Goal: Task Accomplishment & Management: Manage account settings

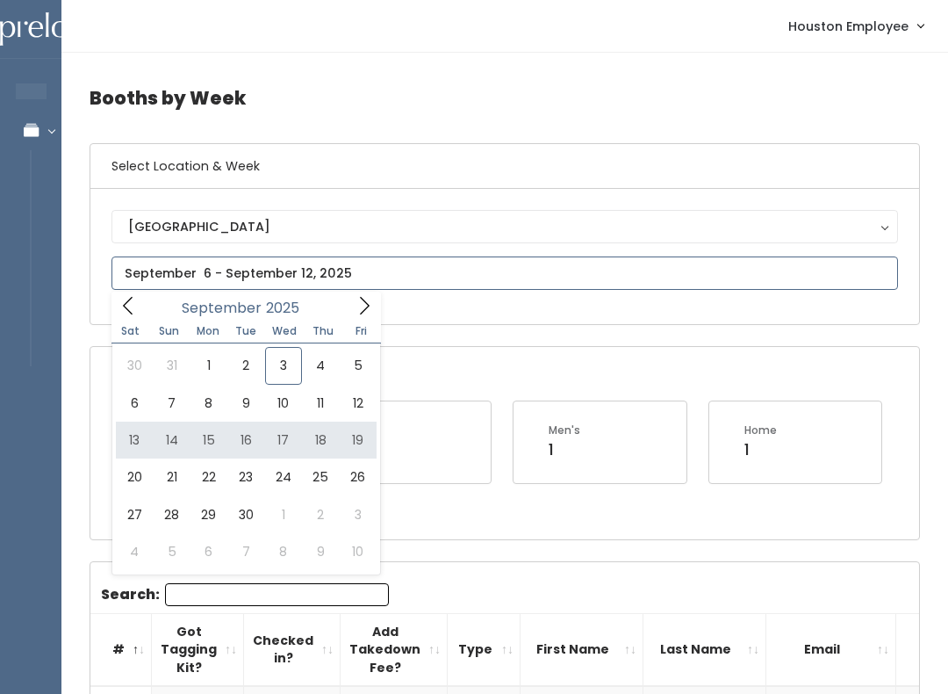
type input "September 13 to September 19"
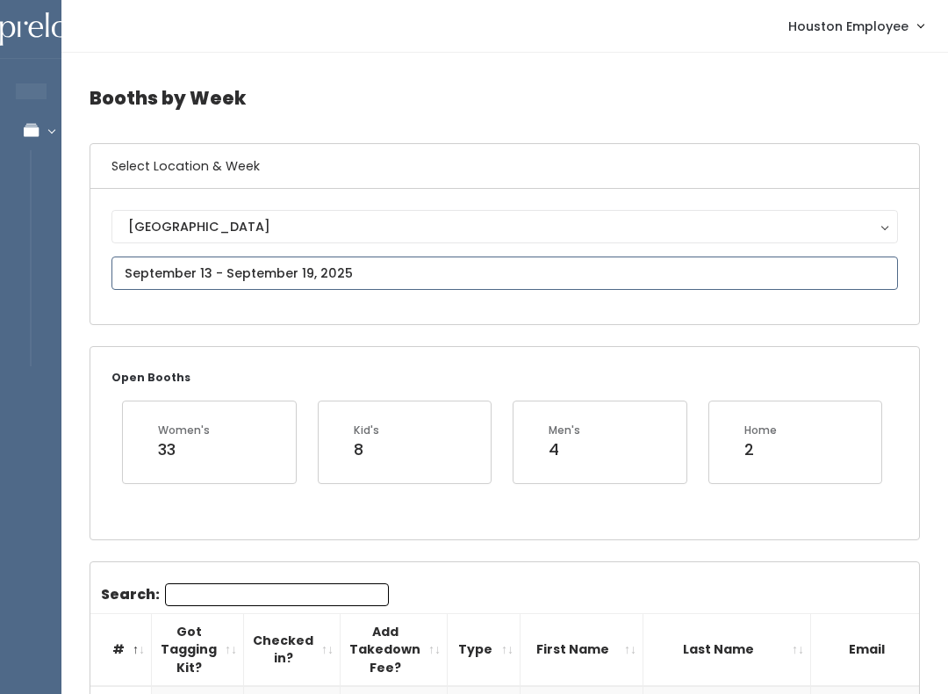
click at [273, 270] on input "text" at bounding box center [505, 272] width 787 height 33
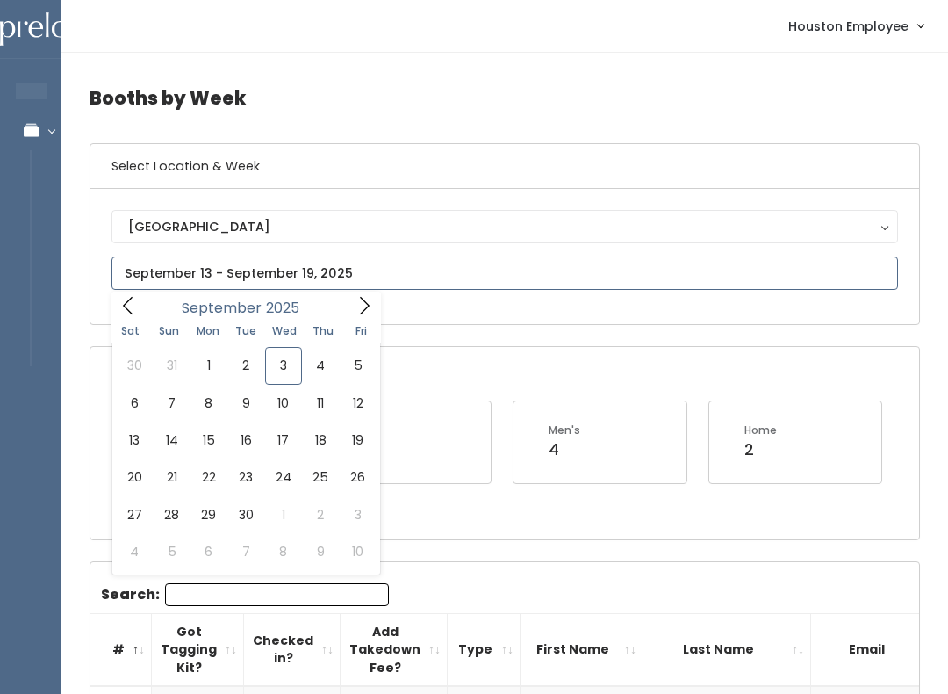
type input "September 6 to September 12"
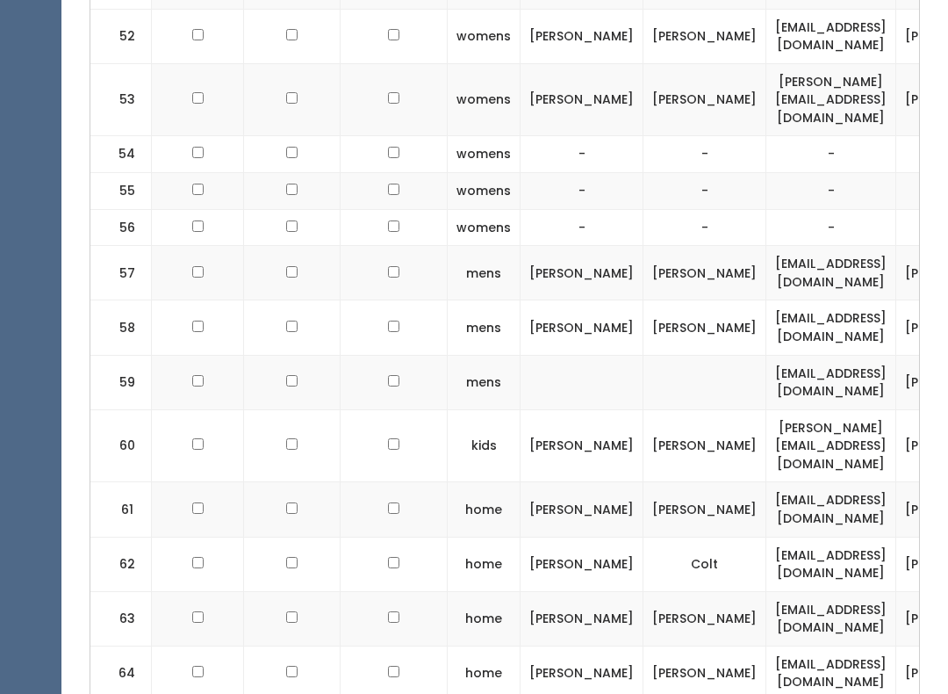
scroll to position [3535, 0]
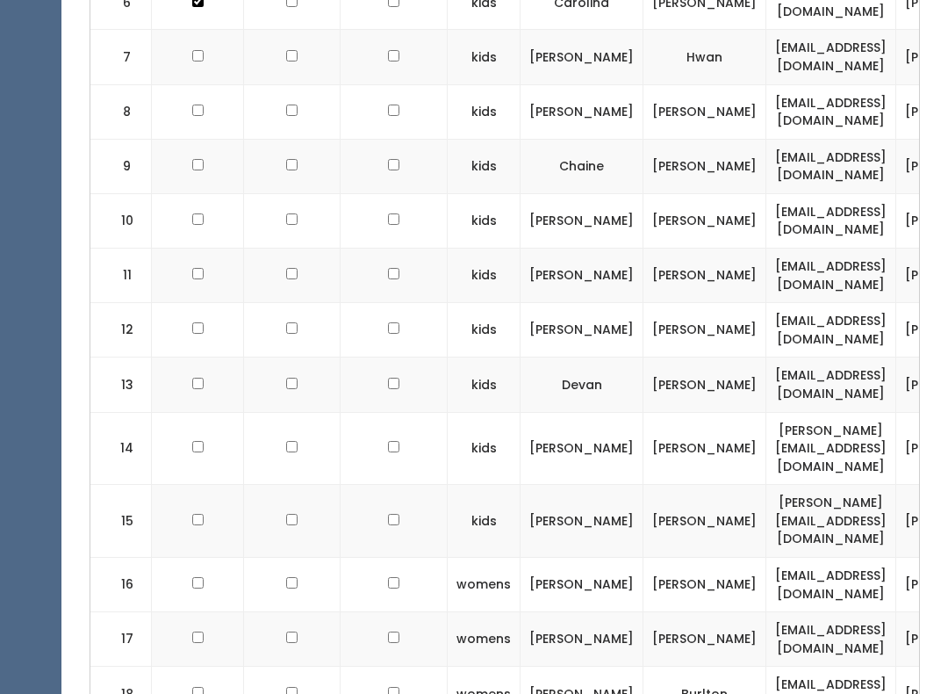
scroll to position [1018, 0]
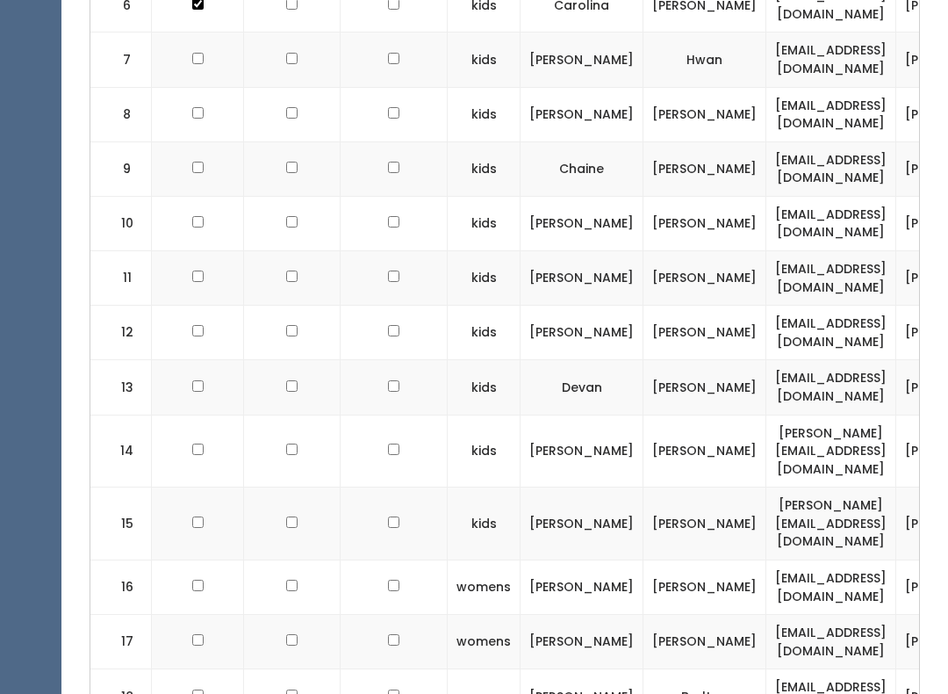
click at [793, 414] on td "sarah.rufca@gmail.com" at bounding box center [832, 450] width 130 height 73
click at [791, 414] on td "sarah.rufca@gmail.com" at bounding box center [832, 450] width 130 height 73
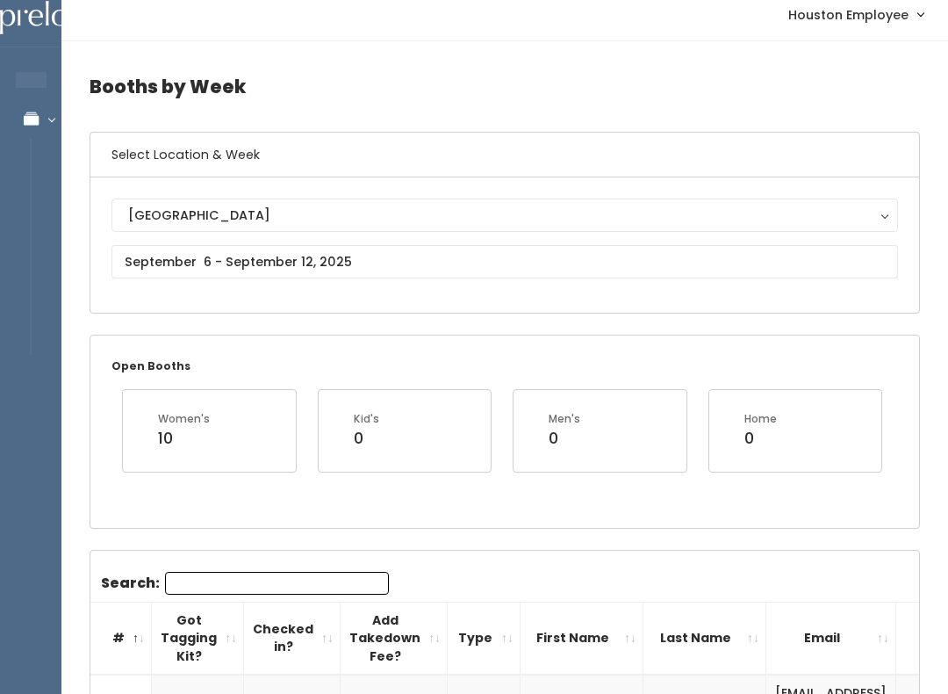
scroll to position [0, 0]
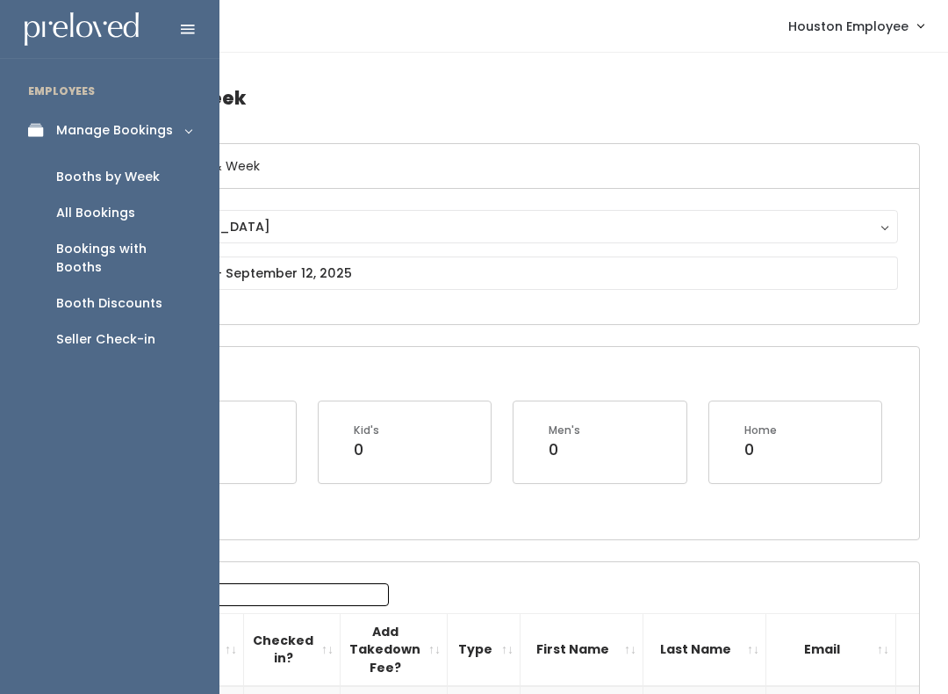
click at [183, 235] on link "Bookings with Booths" at bounding box center [110, 258] width 220 height 54
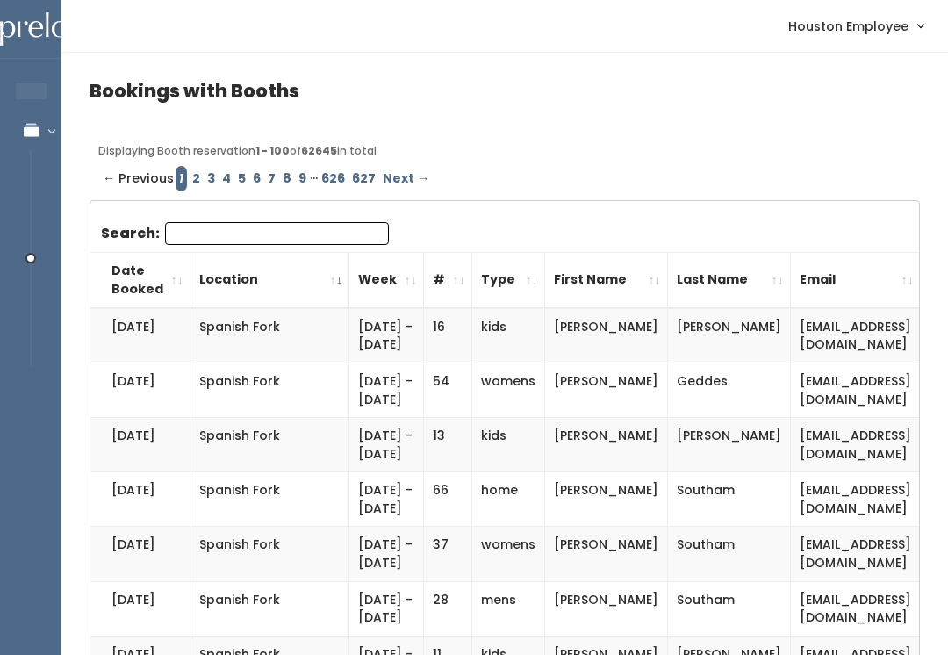
click at [243, 275] on th "Location" at bounding box center [270, 280] width 159 height 56
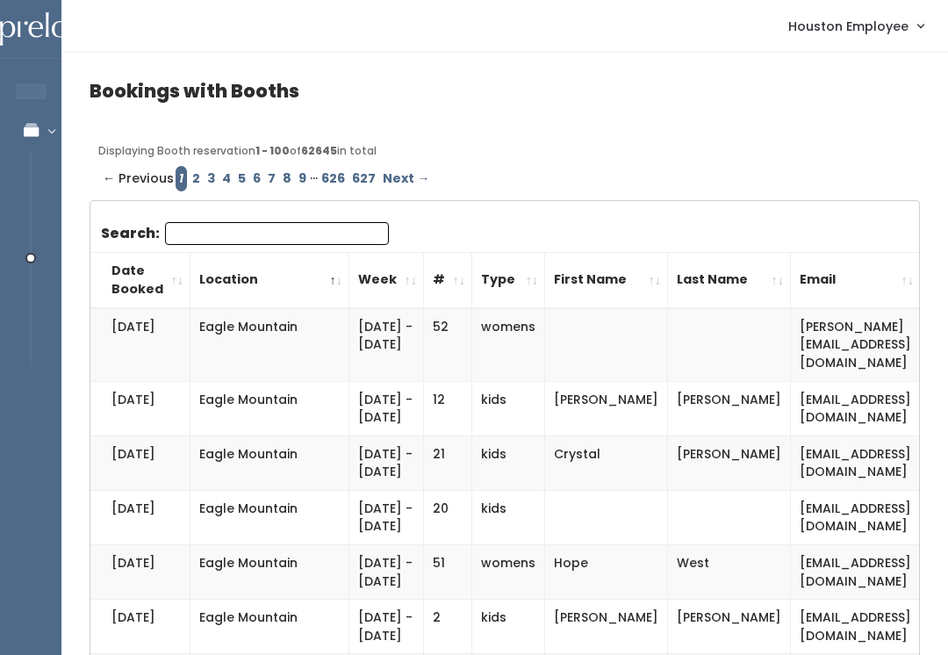
click at [226, 224] on input "Search:" at bounding box center [277, 233] width 224 height 23
click at [267, 278] on th "Location" at bounding box center [270, 280] width 159 height 56
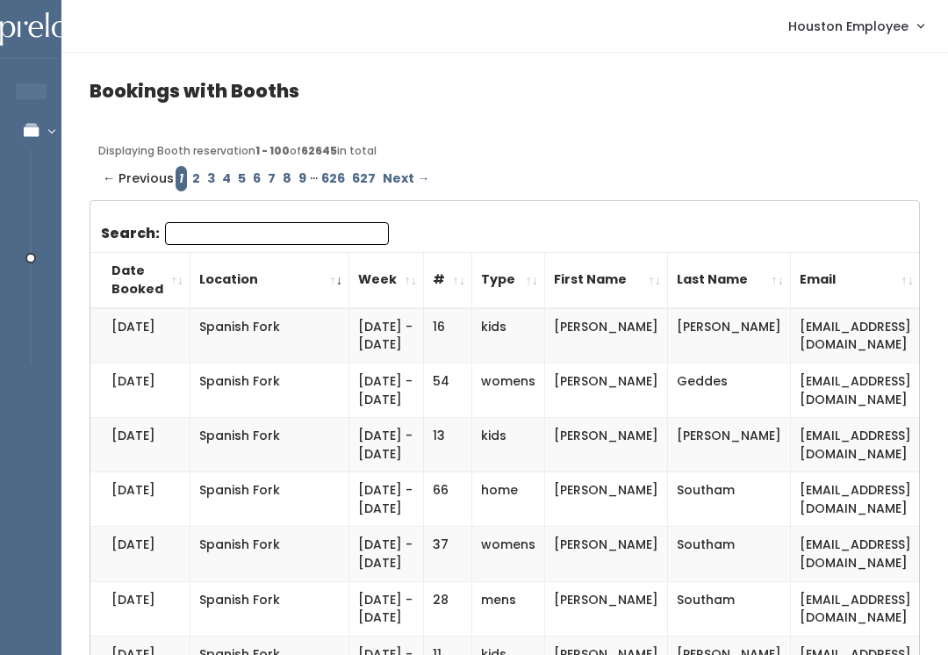
click at [280, 282] on th "Location" at bounding box center [270, 280] width 159 height 56
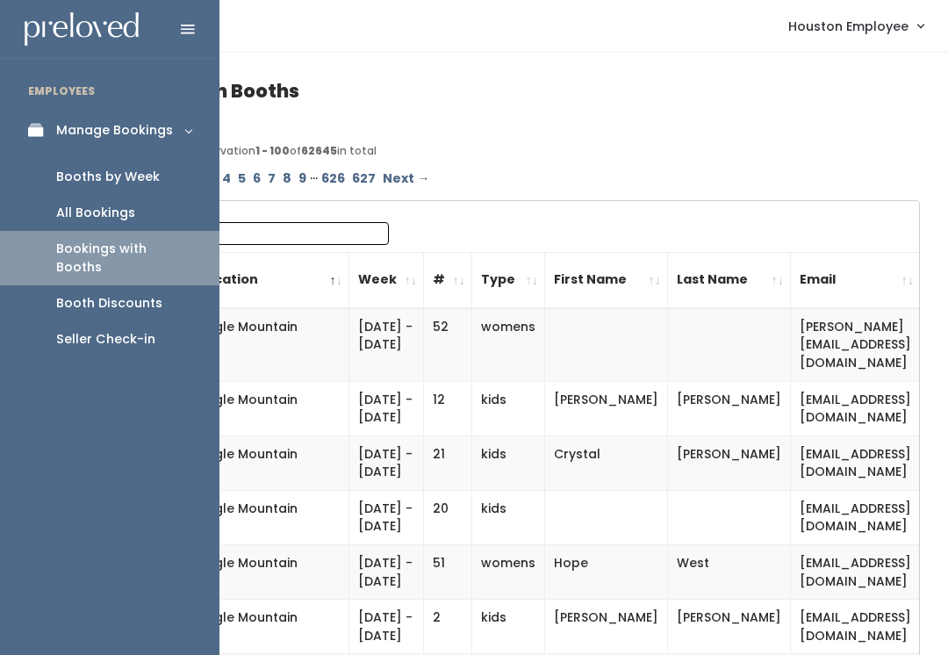
click at [119, 214] on div "All Bookings" at bounding box center [95, 213] width 79 height 18
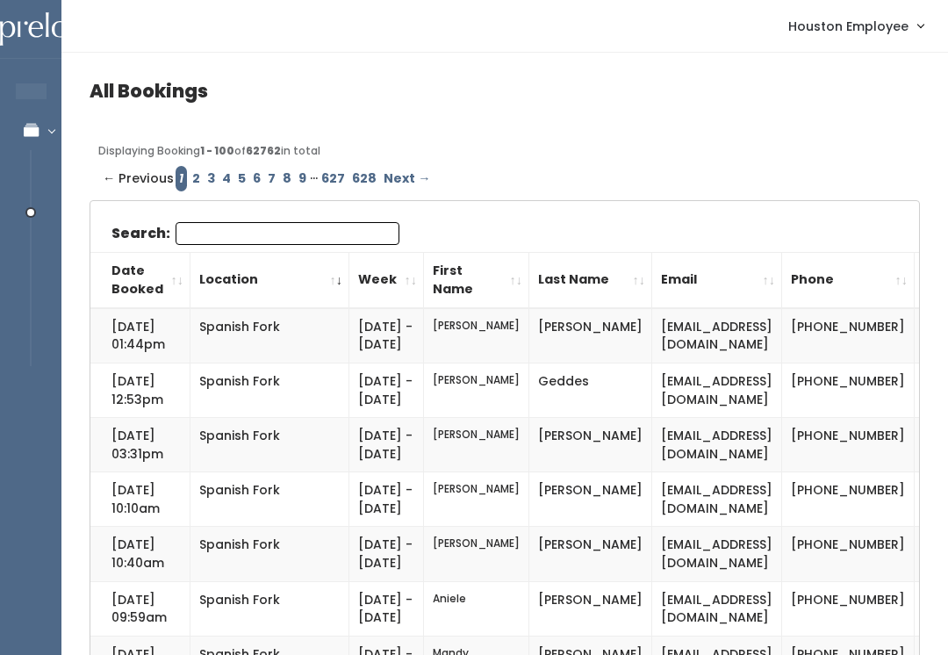
click at [261, 272] on th "Location" at bounding box center [270, 280] width 159 height 56
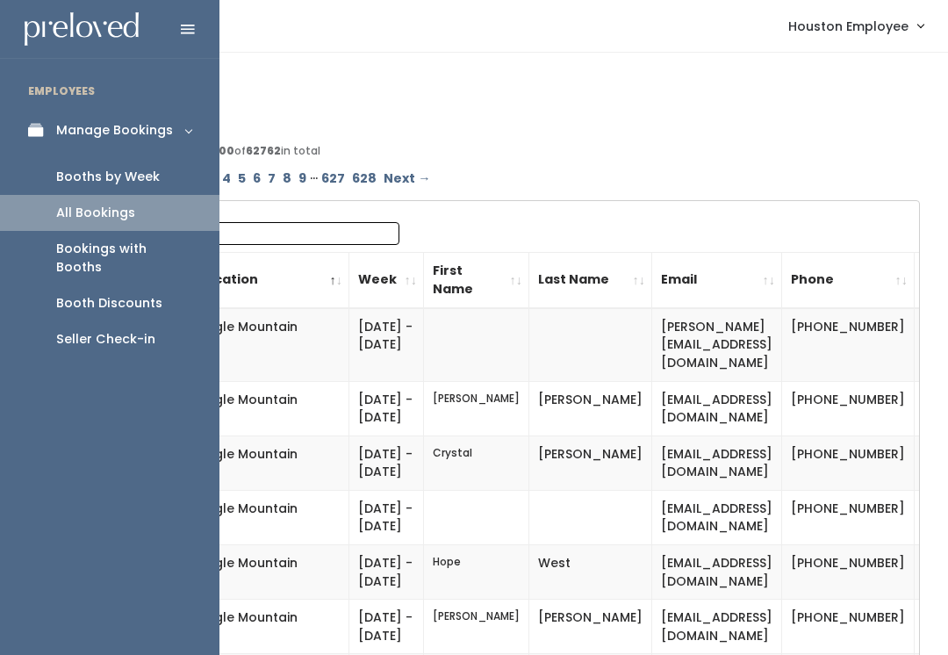
click at [140, 170] on div "Booths by Week" at bounding box center [108, 177] width 104 height 18
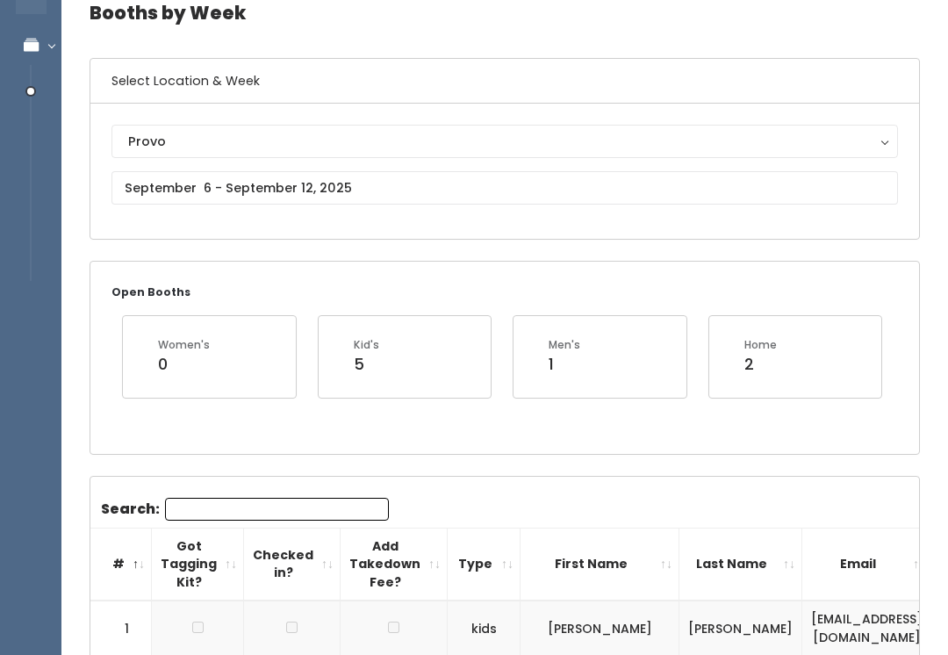
scroll to position [85, 0]
click at [435, 141] on div "Provo" at bounding box center [504, 141] width 753 height 19
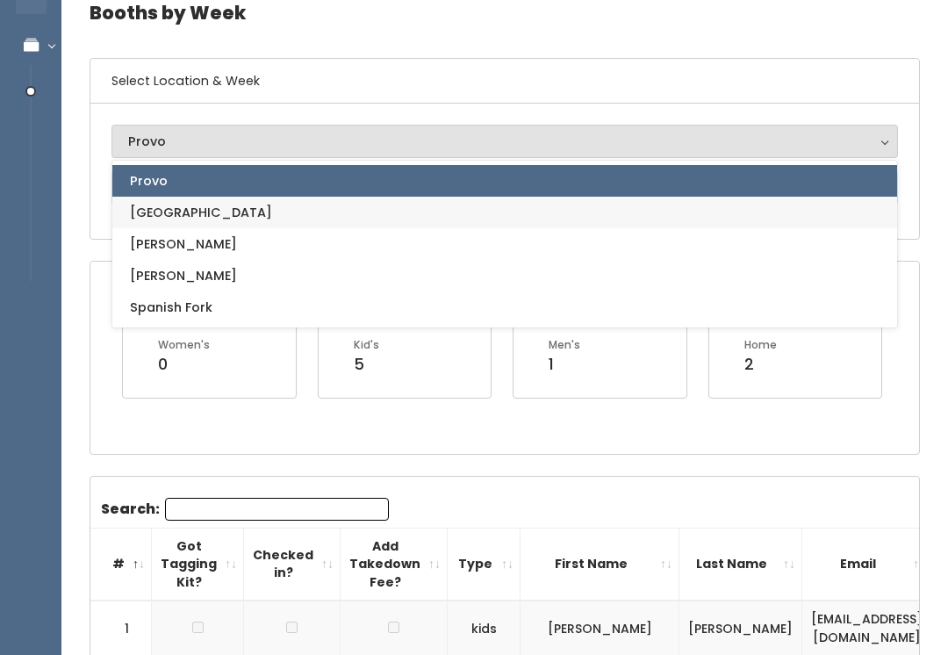
click at [178, 223] on link "[GEOGRAPHIC_DATA]" at bounding box center [504, 213] width 785 height 32
select select "5"
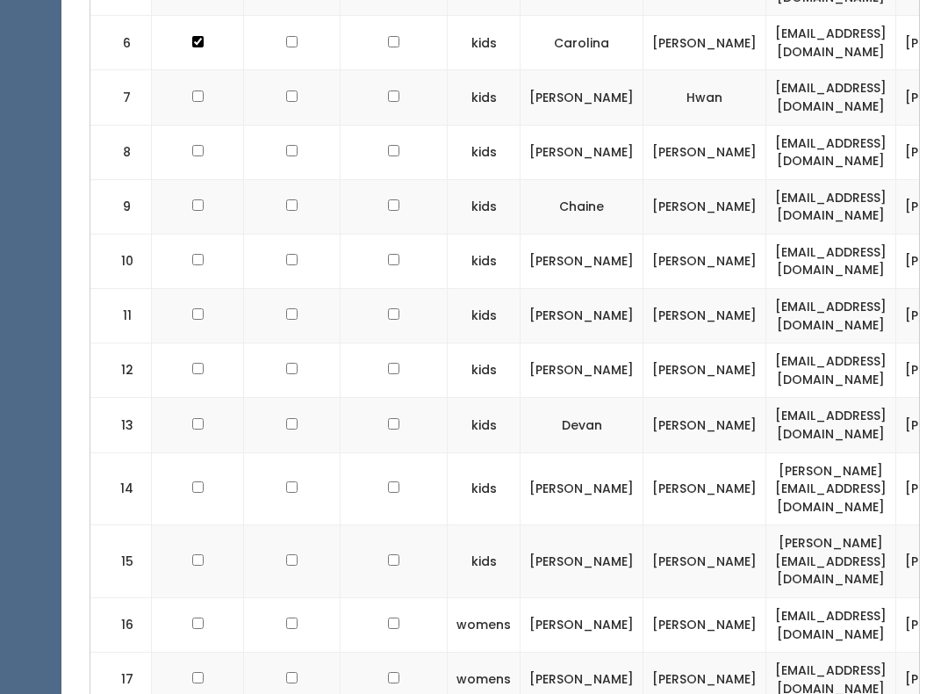
scroll to position [980, 0]
